Goal: Transaction & Acquisition: Book appointment/travel/reservation

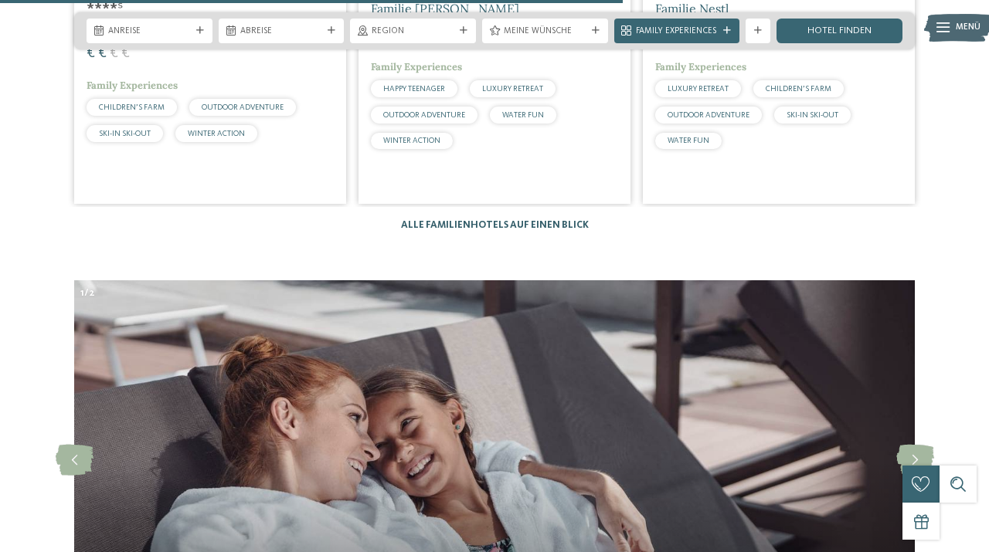
scroll to position [3493, 0]
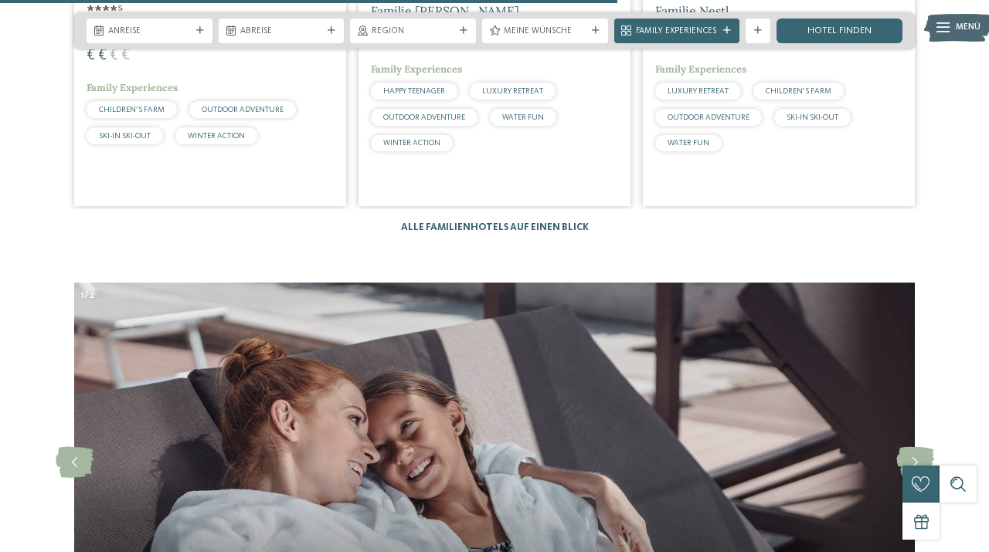
click at [511, 222] on link "Alle Familienhotels auf einen Blick" at bounding box center [495, 227] width 188 height 10
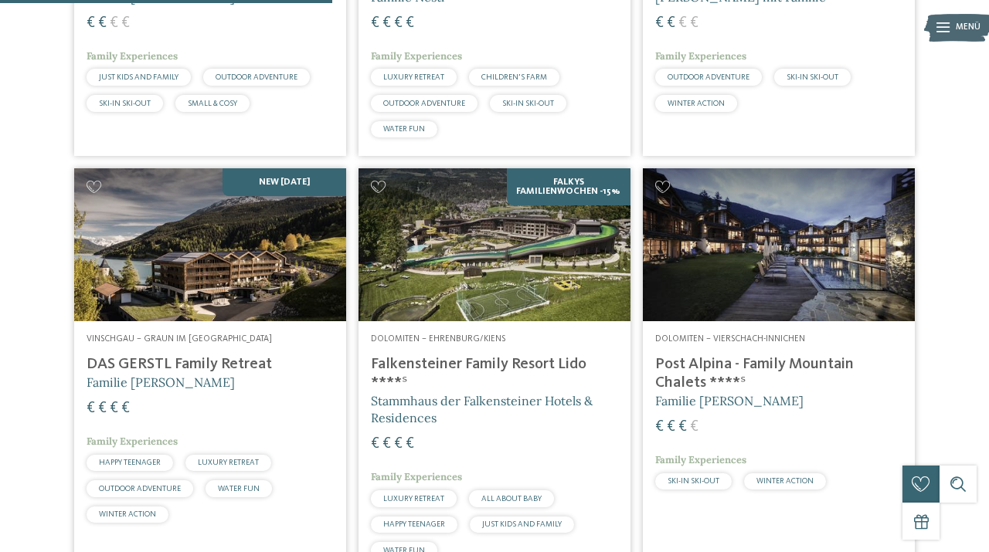
scroll to position [1377, 0]
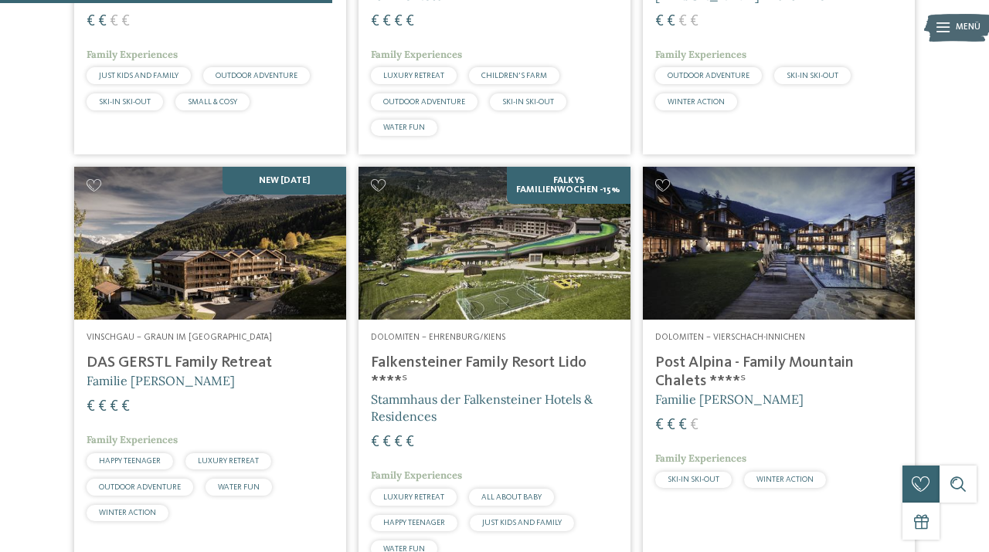
click at [246, 320] on img at bounding box center [210, 243] width 272 height 153
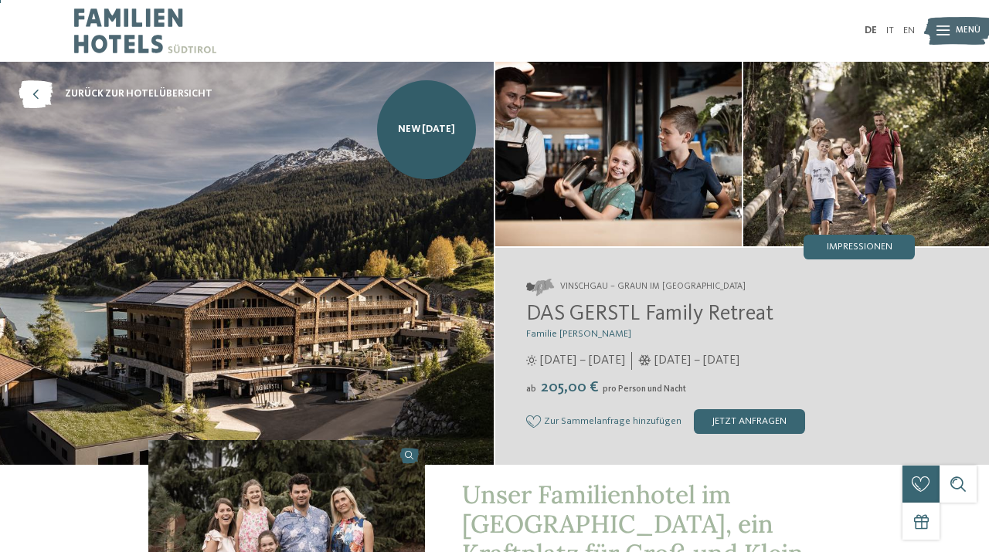
scroll to position [4, 0]
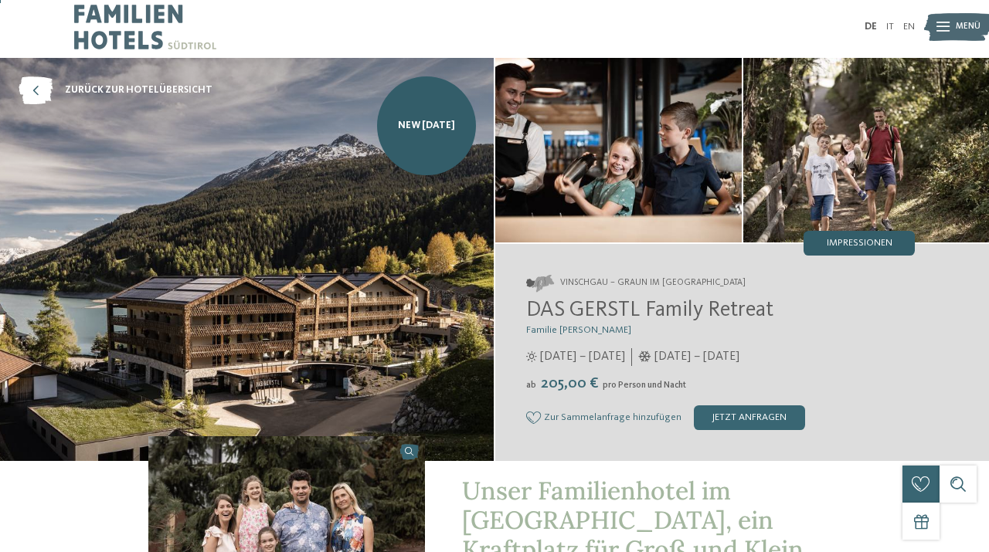
click at [868, 251] on div "Impressionen" at bounding box center [858, 243] width 111 height 25
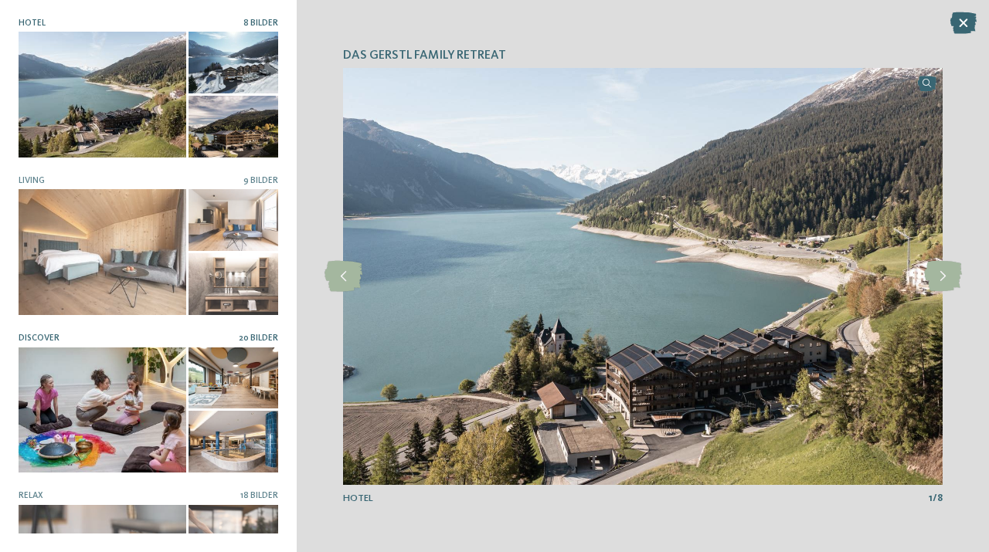
click at [127, 395] on div at bounding box center [103, 411] width 168 height 126
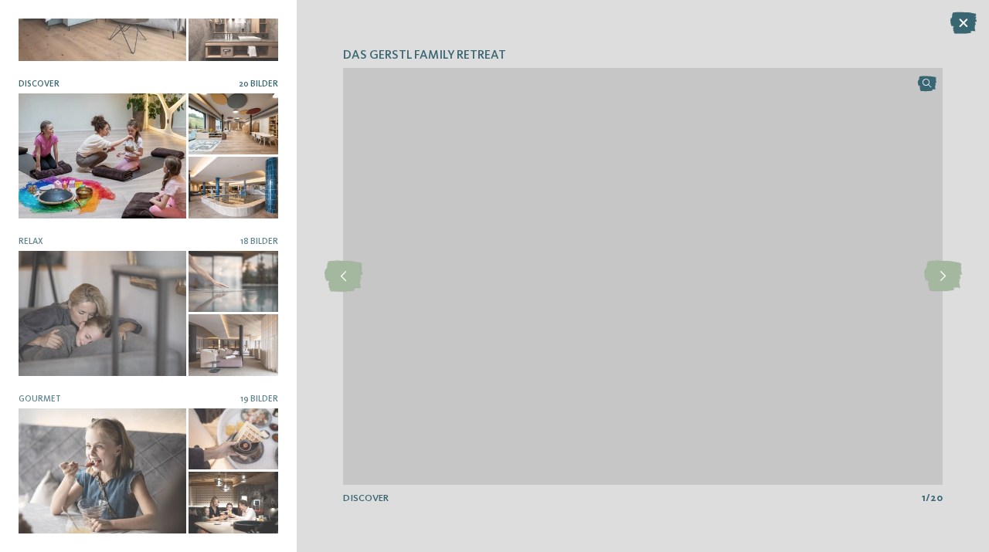
scroll to position [0, 0]
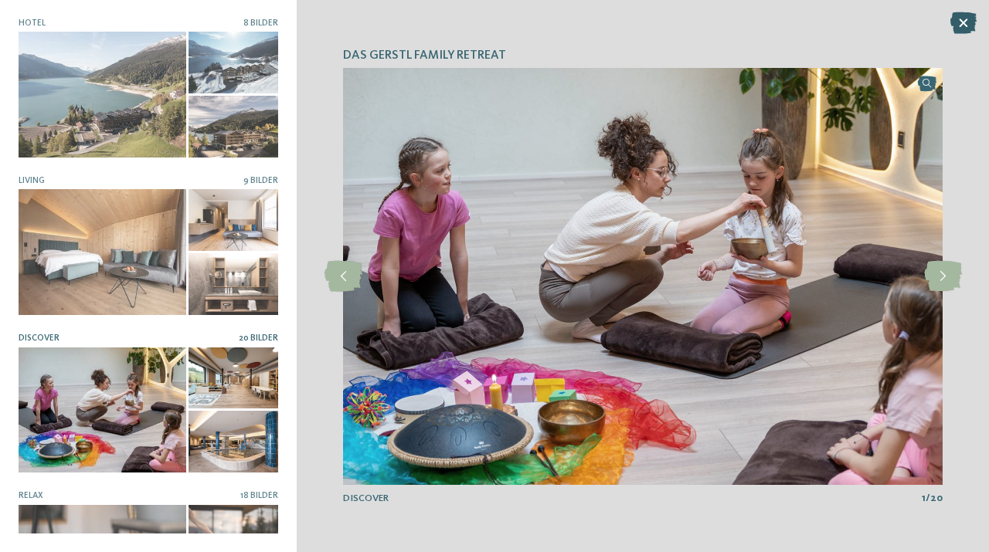
click at [967, 29] on icon at bounding box center [963, 23] width 26 height 22
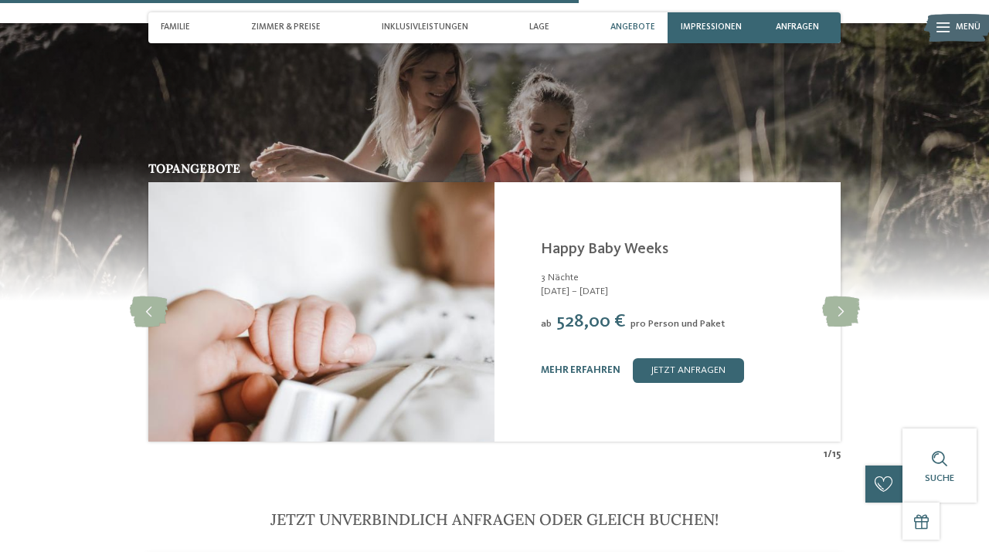
scroll to position [2525, 0]
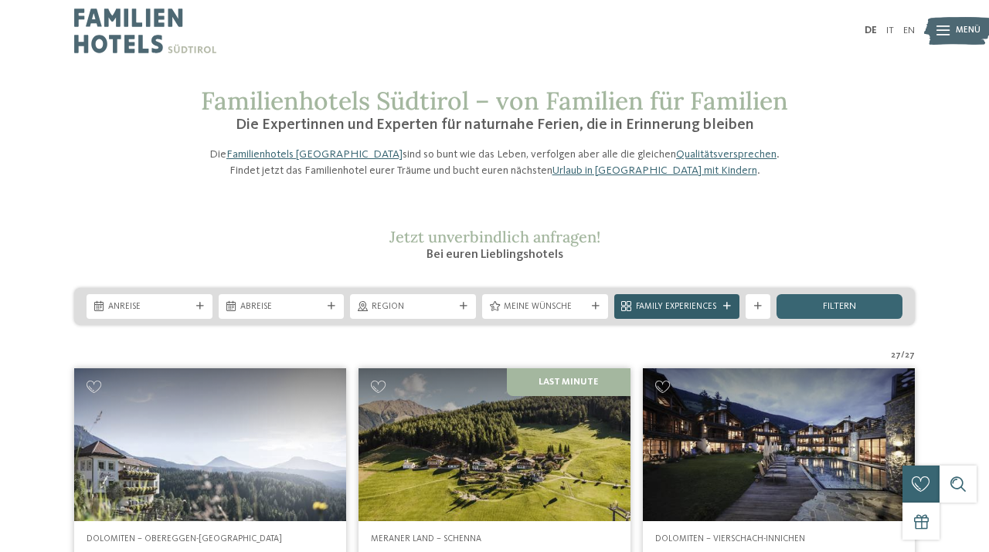
click at [729, 311] on icon at bounding box center [727, 307] width 8 height 8
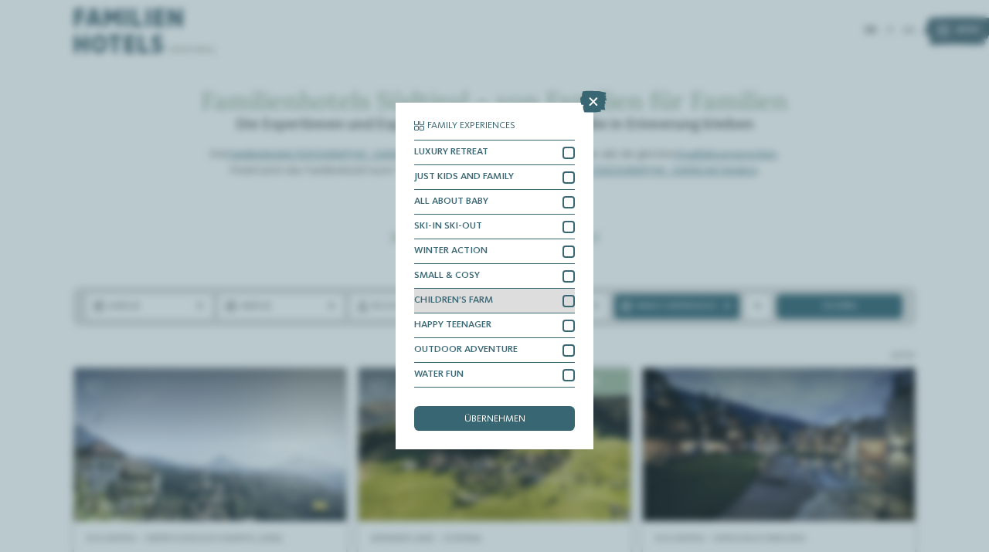
click at [567, 302] on div at bounding box center [568, 301] width 12 height 12
click at [506, 421] on span "übernehmen" at bounding box center [494, 420] width 61 height 10
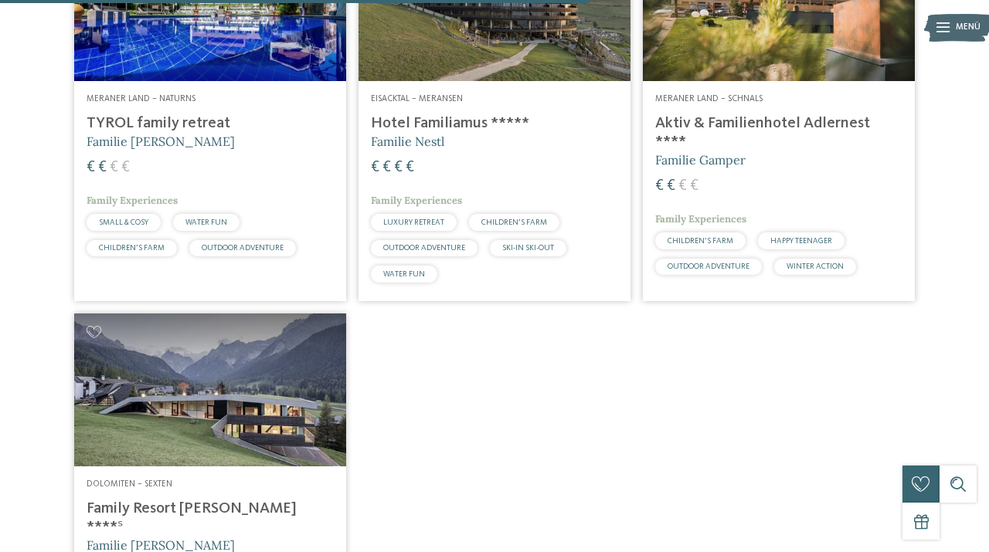
scroll to position [1289, 0]
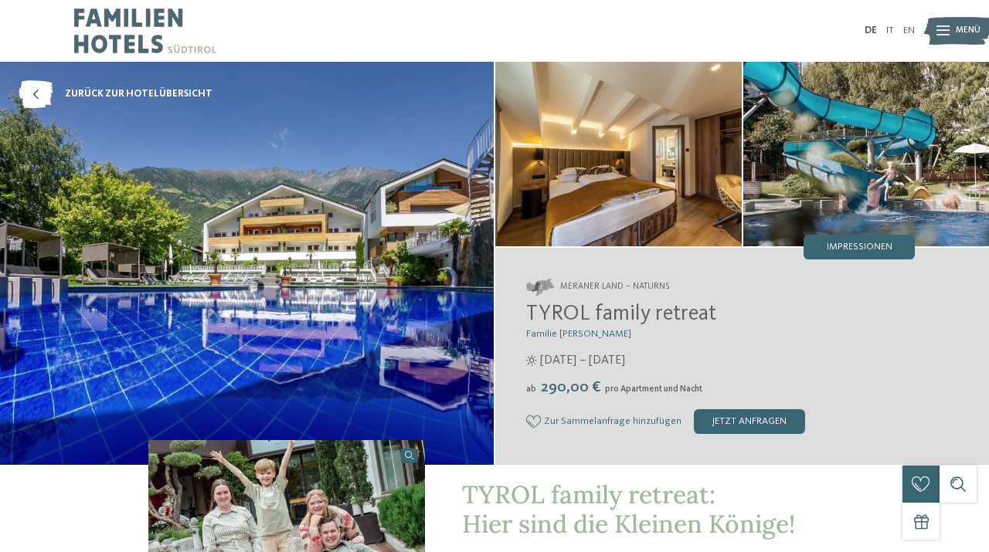
click at [852, 157] on img at bounding box center [866, 154] width 246 height 185
click at [846, 247] on span "Impressionen" at bounding box center [860, 248] width 66 height 10
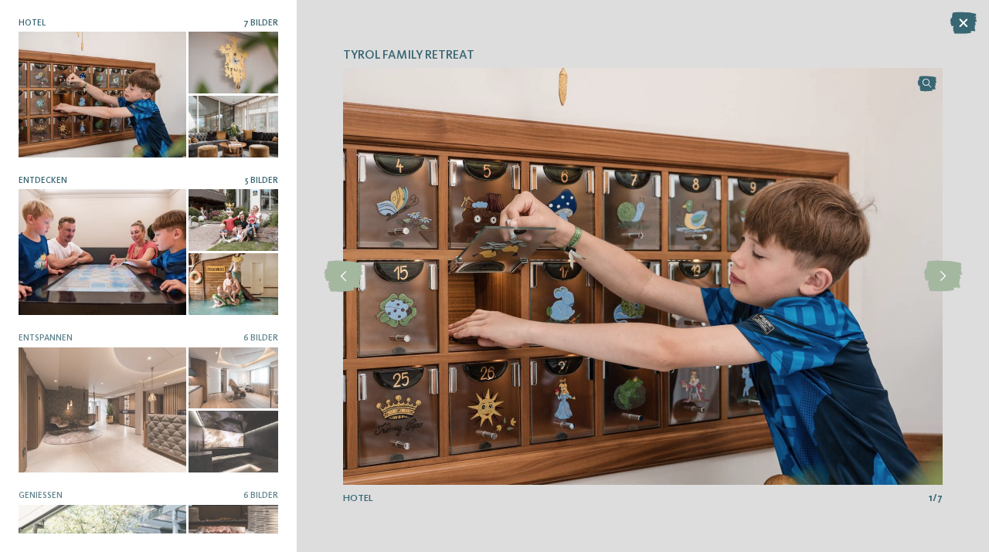
click at [141, 297] on div at bounding box center [103, 252] width 168 height 126
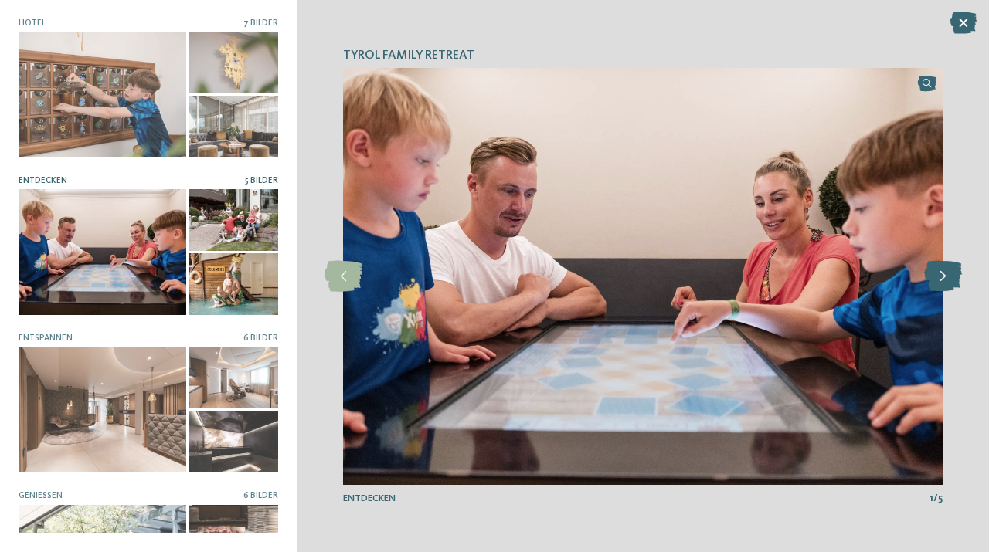
click at [945, 274] on icon at bounding box center [943, 276] width 38 height 31
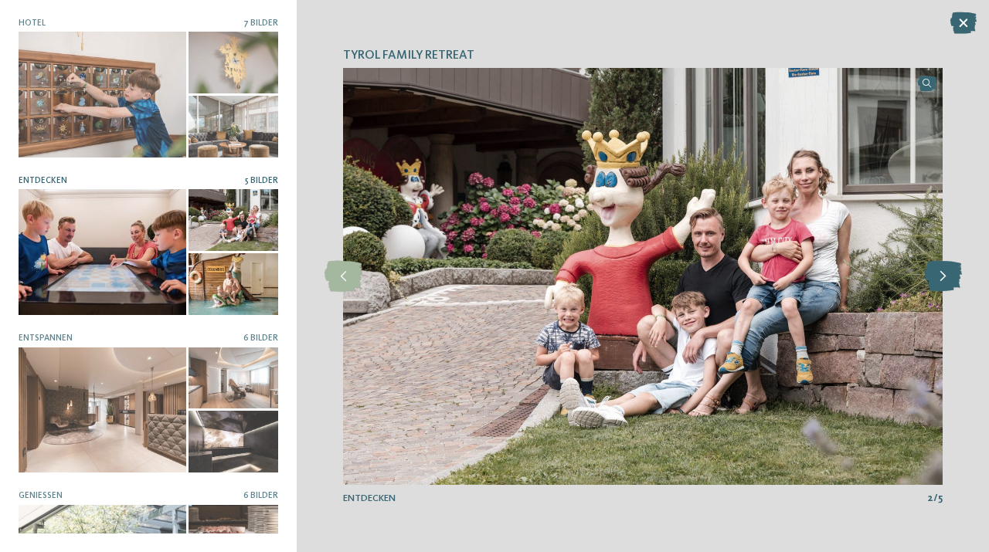
click at [945, 274] on icon at bounding box center [943, 276] width 38 height 31
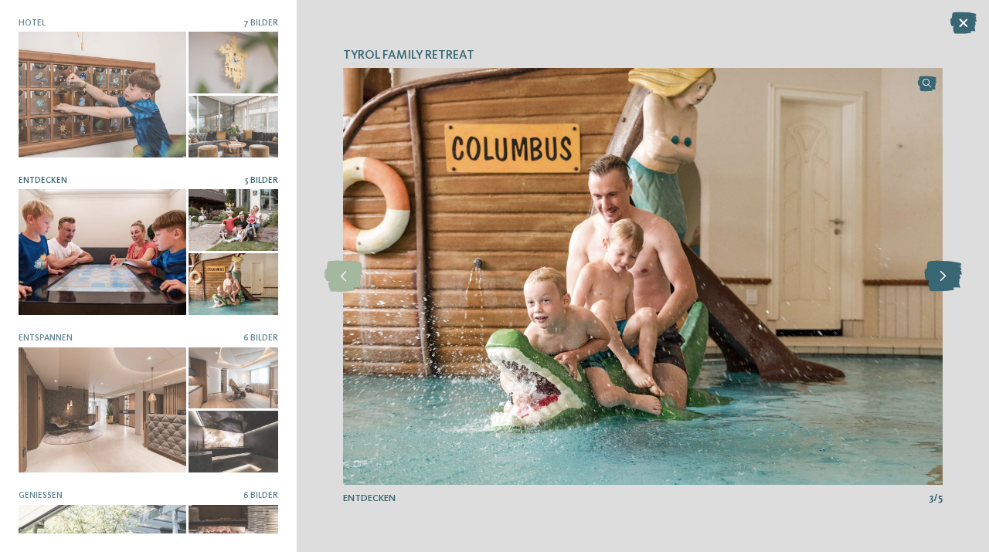
click at [945, 274] on icon at bounding box center [943, 276] width 38 height 31
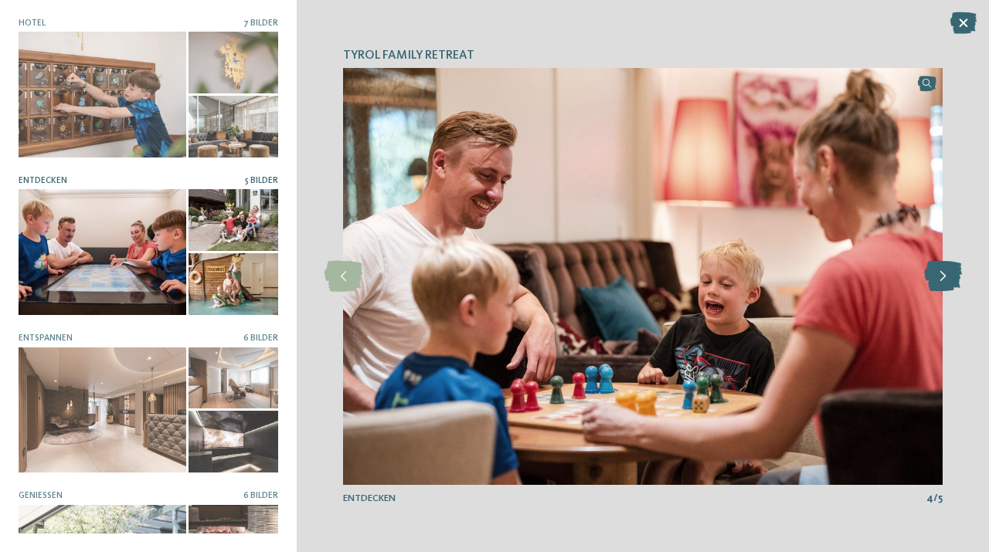
click at [945, 274] on icon at bounding box center [943, 276] width 38 height 31
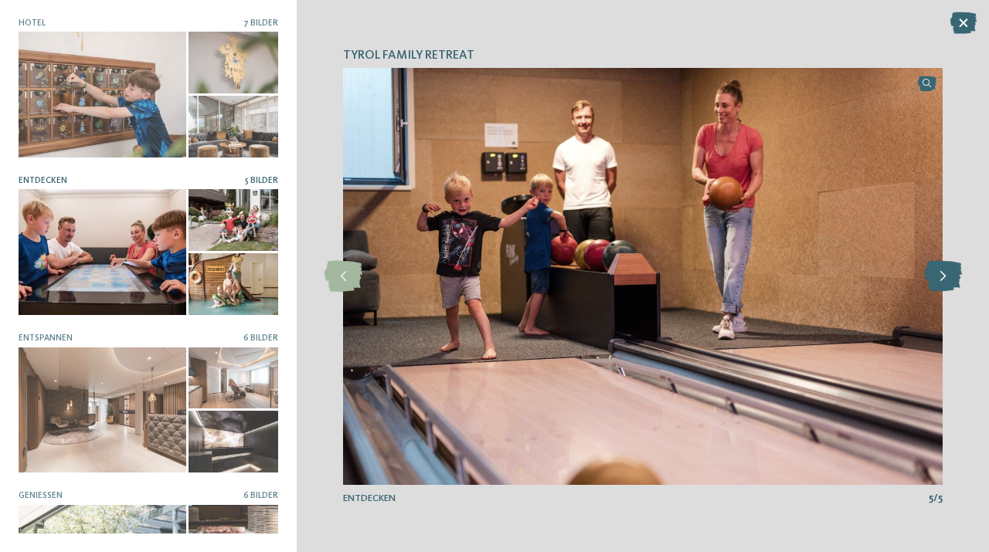
click at [945, 274] on icon at bounding box center [943, 276] width 38 height 31
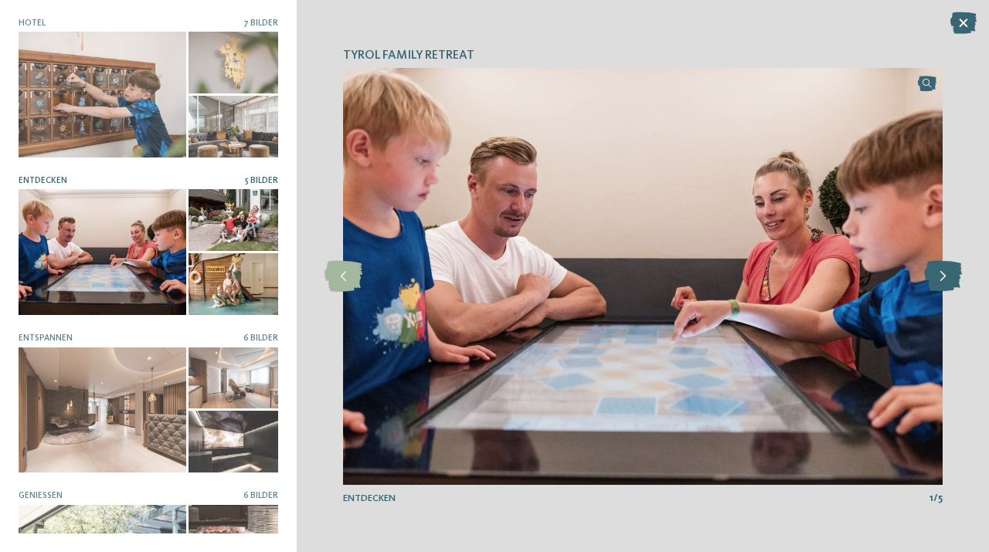
click at [945, 274] on icon at bounding box center [943, 276] width 38 height 31
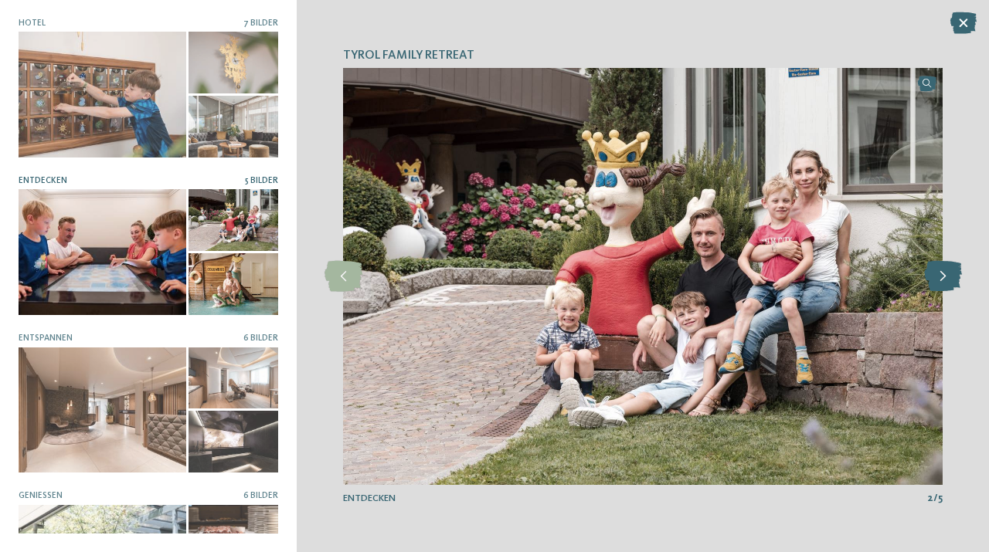
click at [945, 274] on icon at bounding box center [943, 276] width 38 height 31
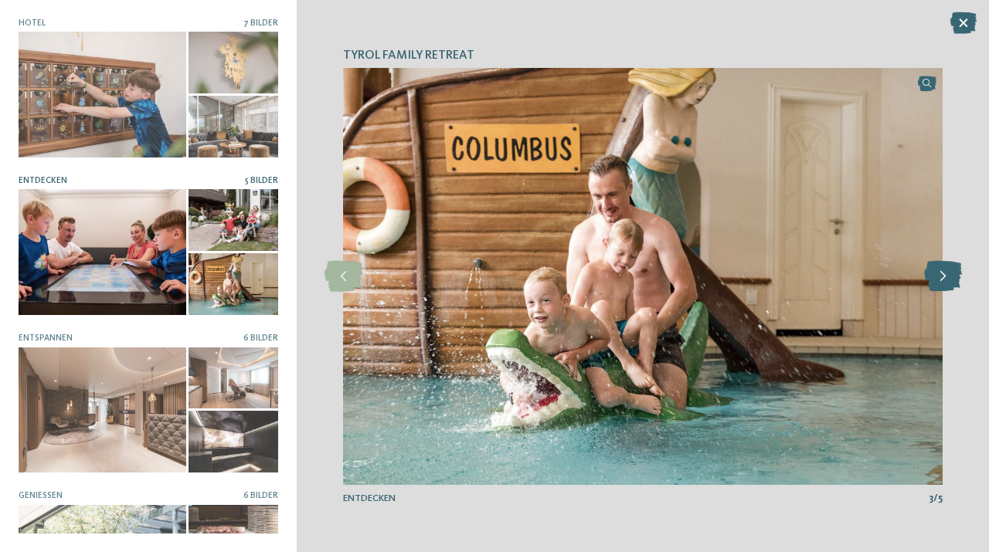
click at [945, 274] on icon at bounding box center [943, 276] width 38 height 31
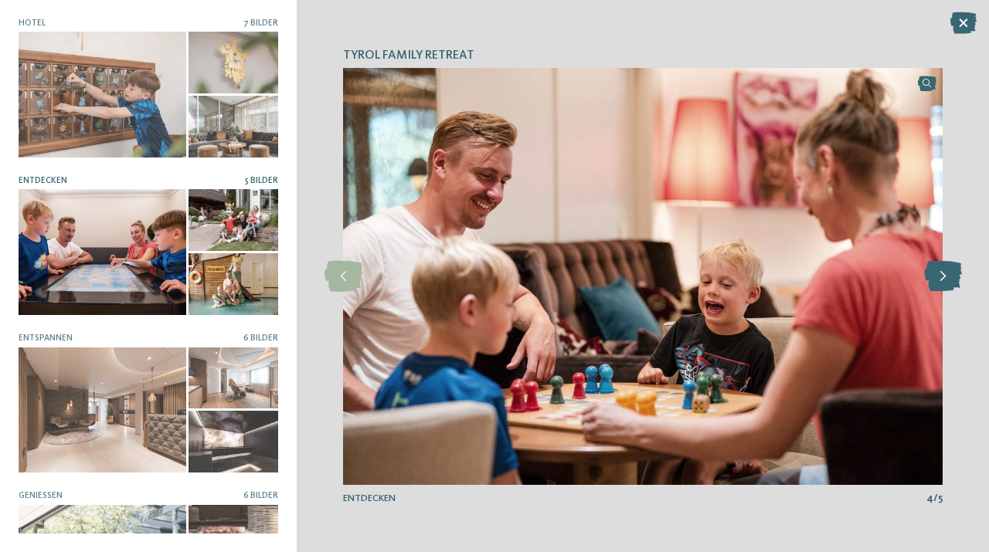
click at [945, 274] on icon at bounding box center [943, 276] width 38 height 31
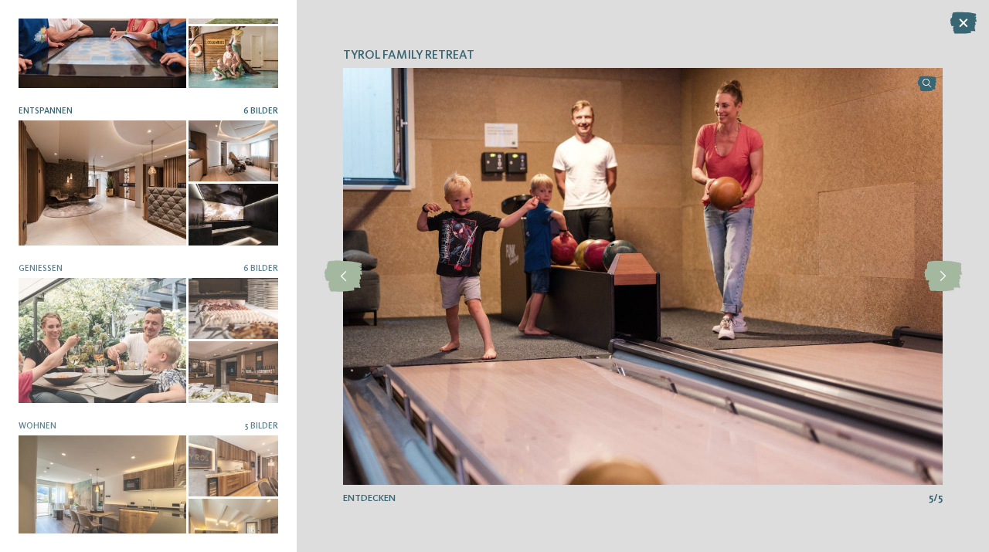
scroll to position [254, 0]
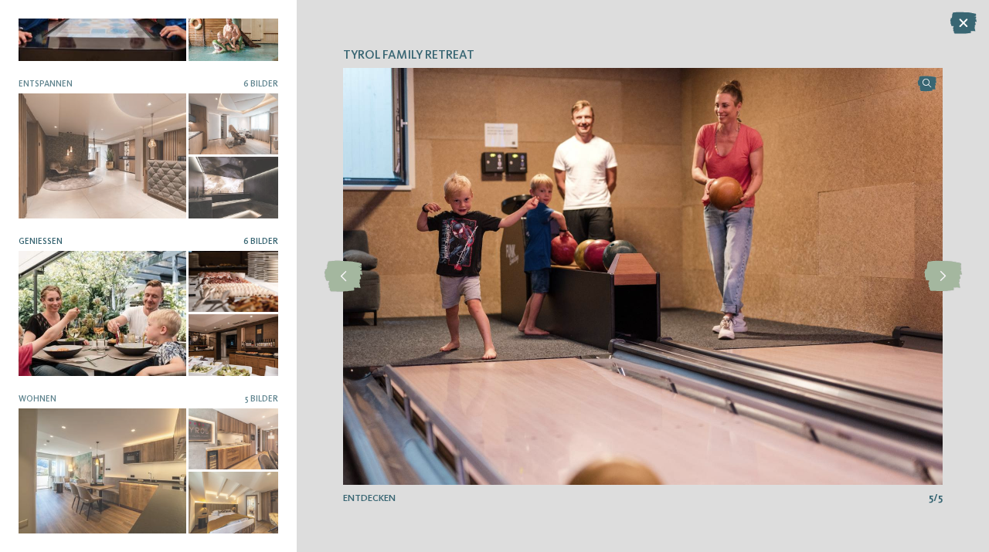
click at [228, 356] on div at bounding box center [233, 345] width 90 height 62
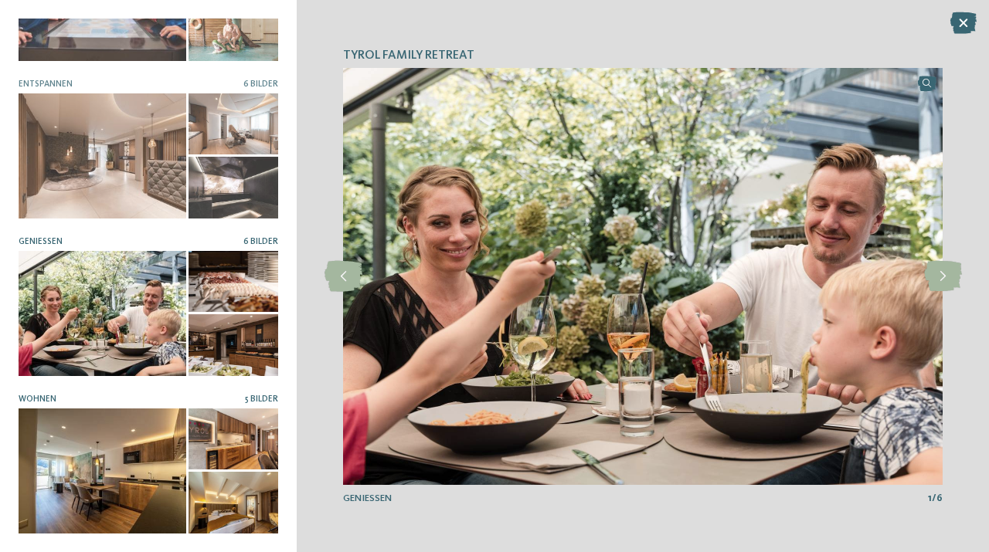
click at [245, 410] on div at bounding box center [233, 440] width 90 height 62
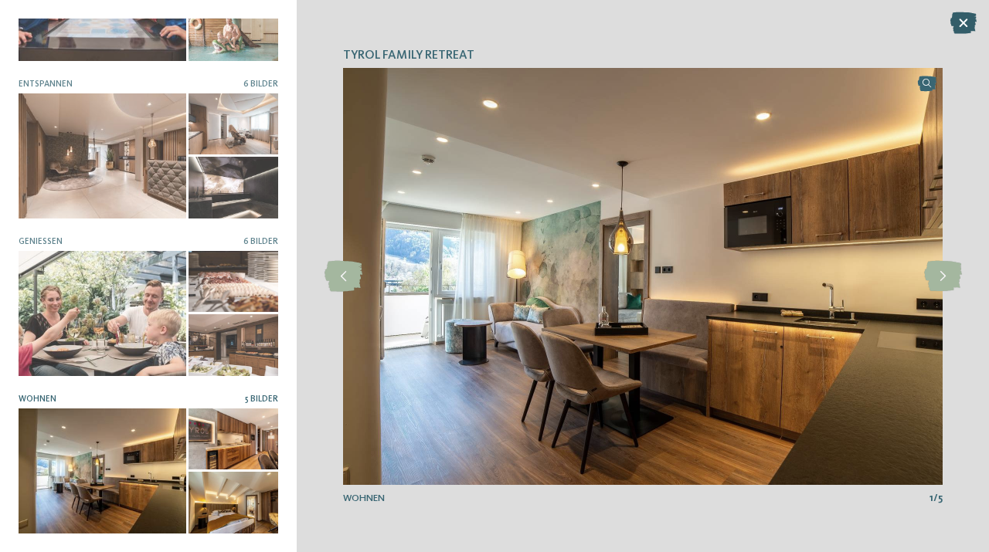
click at [957, 32] on icon at bounding box center [963, 23] width 26 height 22
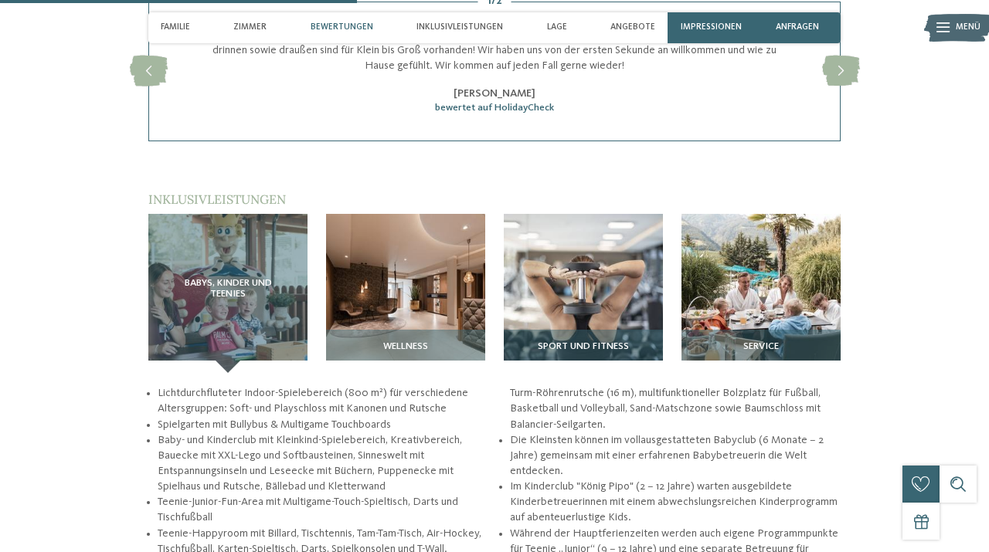
scroll to position [1557, 0]
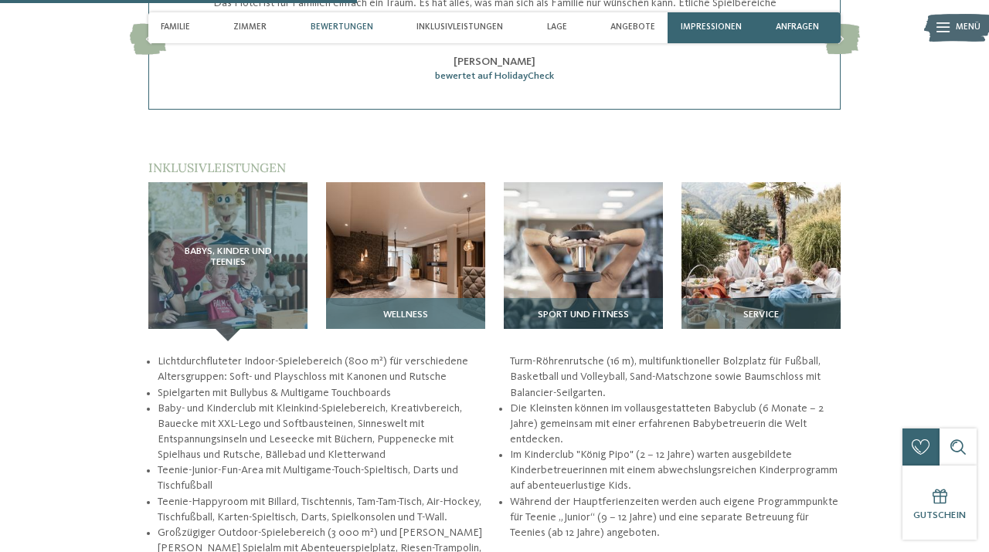
click at [434, 294] on img at bounding box center [405, 261] width 159 height 159
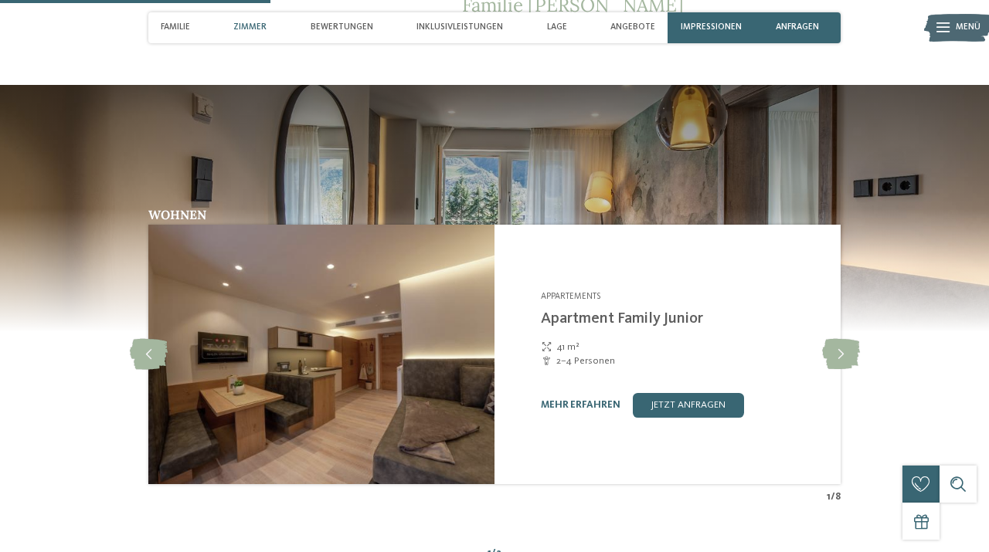
scroll to position [945, 0]
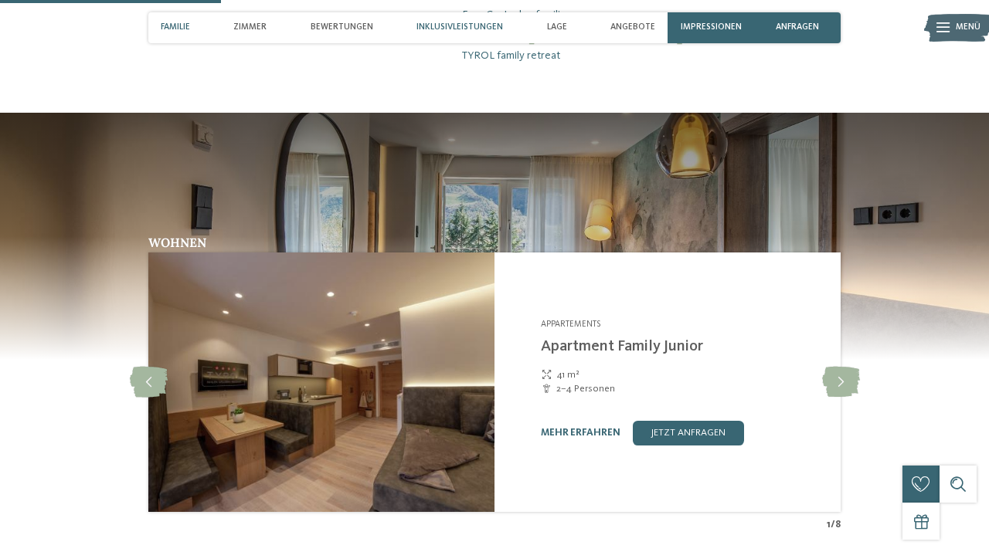
click at [458, 32] on span "Inklusivleistungen" at bounding box center [459, 27] width 87 height 10
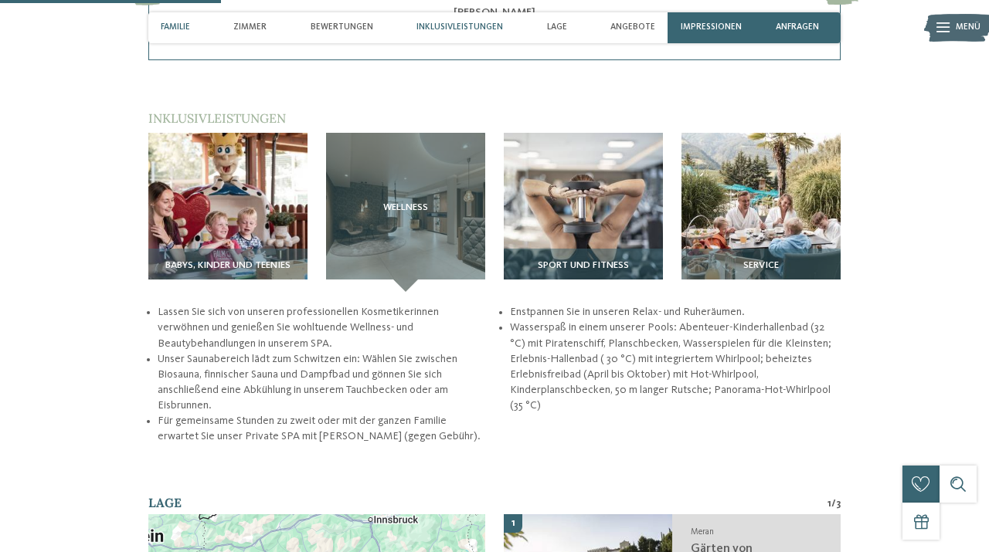
scroll to position [1639, 0]
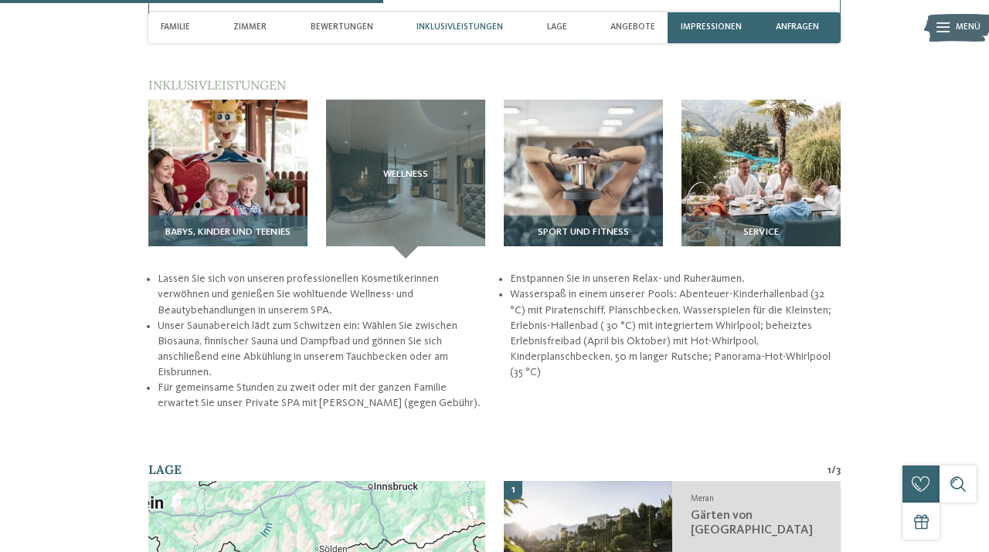
click at [278, 186] on img at bounding box center [227, 179] width 159 height 159
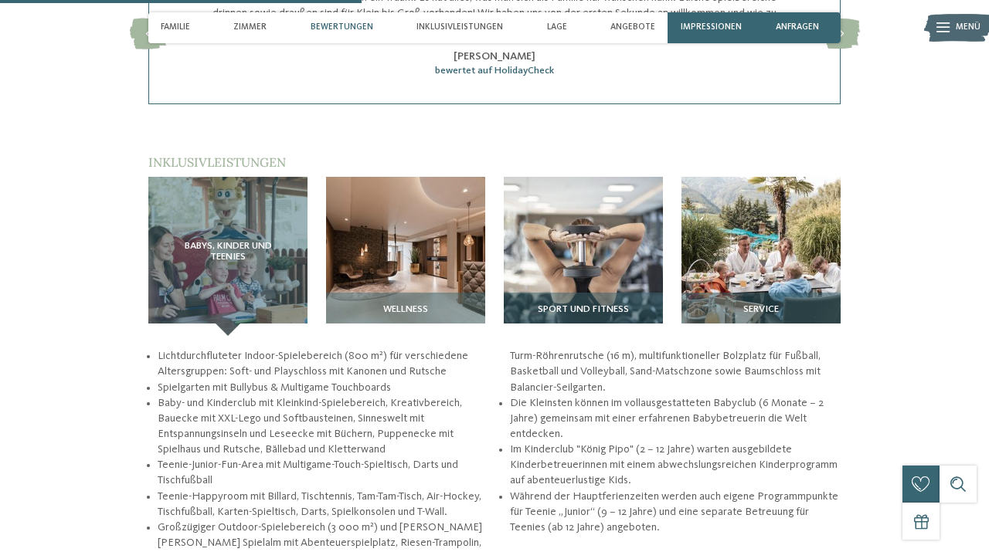
scroll to position [1501, 0]
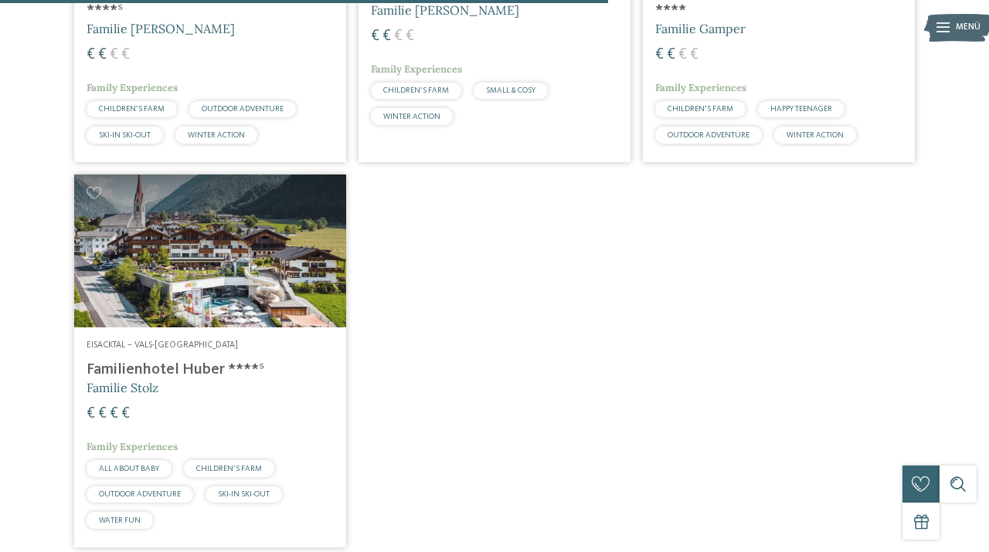
scroll to position [1474, 0]
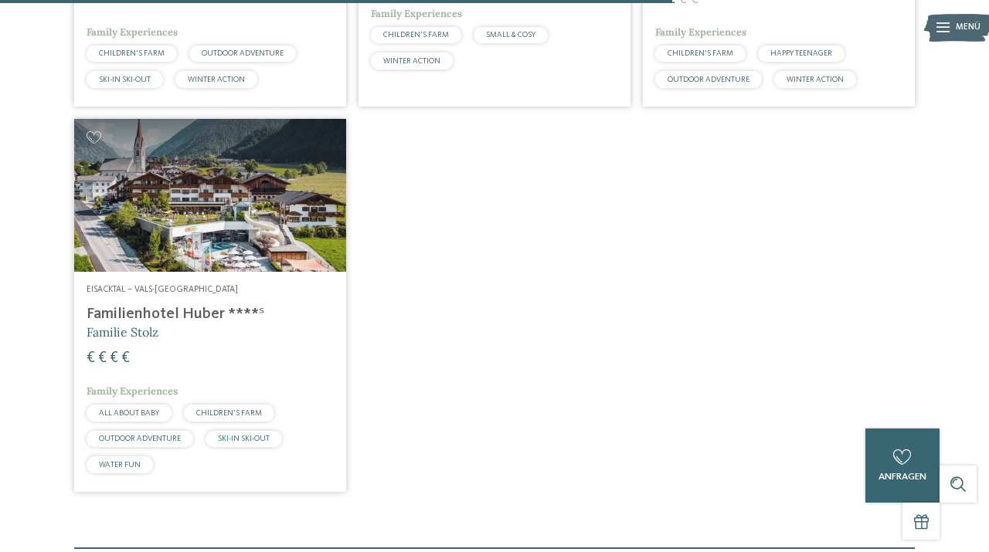
click at [266, 221] on img at bounding box center [210, 195] width 272 height 153
click at [230, 254] on img at bounding box center [210, 195] width 272 height 153
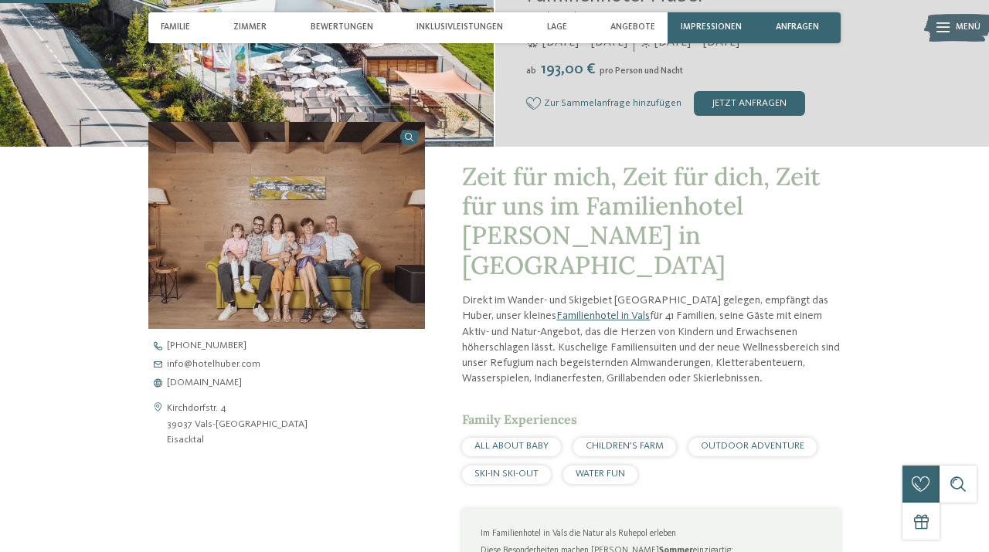
scroll to position [449, 0]
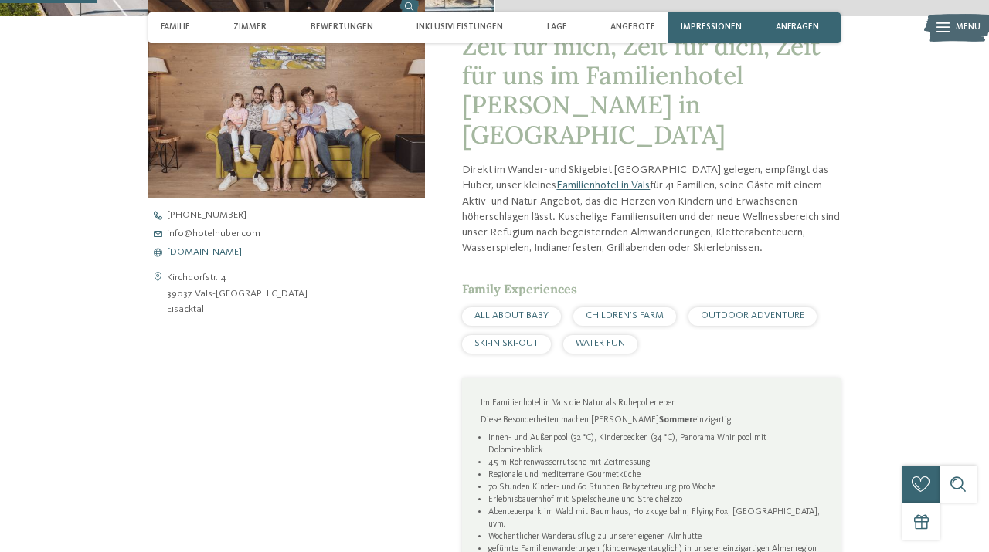
click at [220, 251] on span "[DOMAIN_NAME]" at bounding box center [204, 253] width 75 height 10
click at [223, 349] on div "Kontaktdaten öffnen [GEOGRAPHIC_DATA]. 4 39037 Vals-[GEOGRAPHIC_DATA] [GEOGRAPH…" at bounding box center [286, 429] width 277 height 874
